Goal: Task Accomplishment & Management: Use online tool/utility

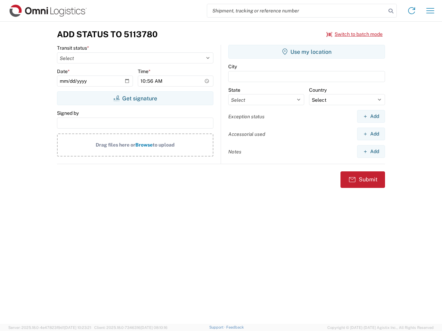
click at [297, 11] on input "search" at bounding box center [296, 10] width 179 height 13
click at [391, 11] on icon at bounding box center [391, 11] width 10 height 10
click at [412, 11] on icon at bounding box center [411, 10] width 11 height 11
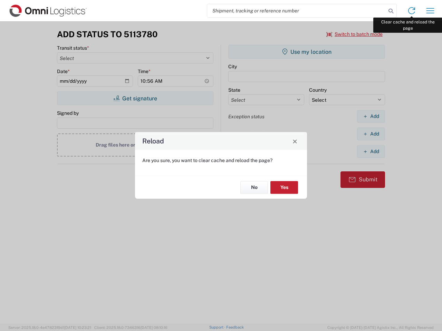
click at [430, 11] on div "Reload Are you sure, you want to clear cache and reload the page? No Yes" at bounding box center [221, 165] width 442 height 331
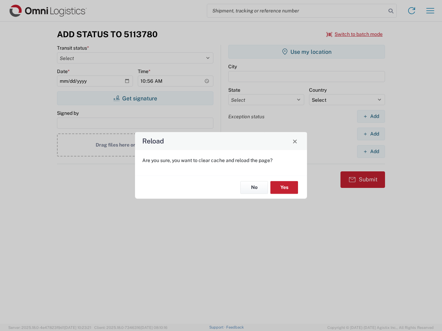
click at [355, 34] on div "Reload Are you sure, you want to clear cache and reload the page? No Yes" at bounding box center [221, 165] width 442 height 331
click at [135, 98] on div "Reload Are you sure, you want to clear cache and reload the page? No Yes" at bounding box center [221, 165] width 442 height 331
click at [307, 52] on div "Reload Are you sure, you want to clear cache and reload the page? No Yes" at bounding box center [221, 165] width 442 height 331
click at [371, 116] on div "Reload Are you sure, you want to clear cache and reload the page? No Yes" at bounding box center [221, 165] width 442 height 331
click at [371, 134] on div "Reload Are you sure, you want to clear cache and reload the page? No Yes" at bounding box center [221, 165] width 442 height 331
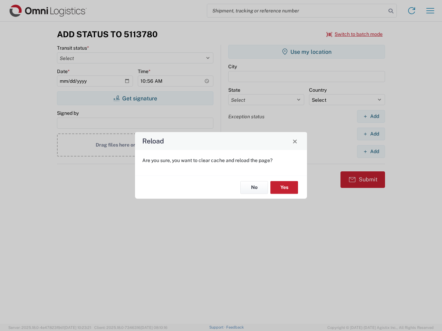
click at [371, 152] on div "Reload Are you sure, you want to clear cache and reload the page? No Yes" at bounding box center [221, 165] width 442 height 331
